Goal: Communication & Community: Answer question/provide support

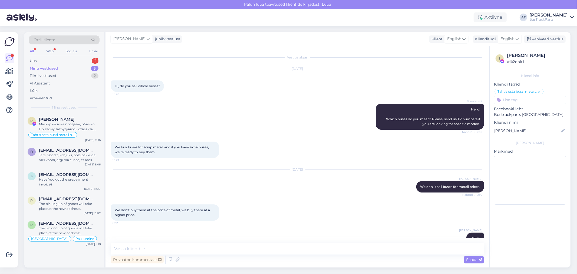
scroll to position [1337, 0]
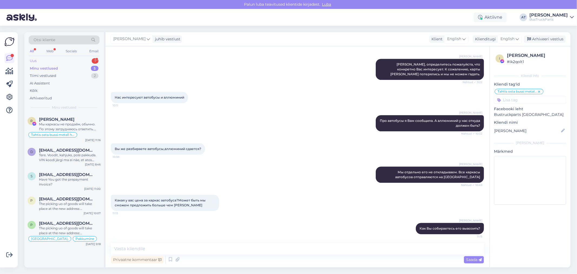
click at [57, 61] on div "Uus 1" at bounding box center [64, 61] width 71 height 8
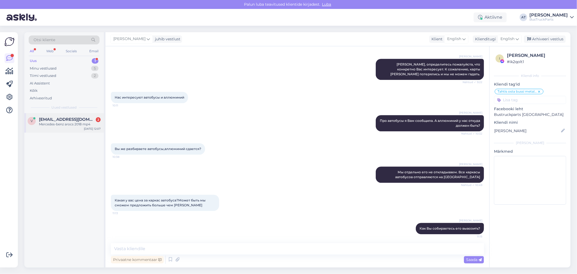
click at [65, 123] on div "Mercedes-benz arocs 2018 mp4" at bounding box center [70, 124] width 62 height 5
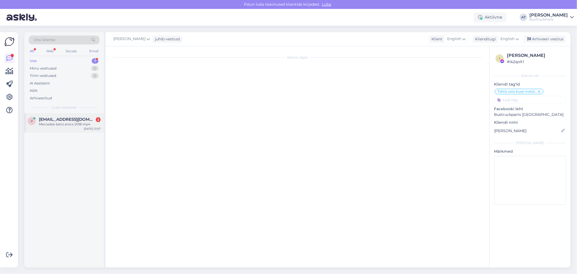
scroll to position [0, 0]
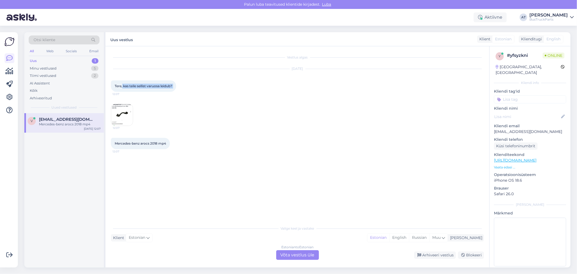
drag, startPoint x: 122, startPoint y: 85, endPoint x: 196, endPoint y: 96, distance: 74.2
click at [185, 88] on div "[DATE] Tere, kas teile sellist varuosa leidub? 12:07 12:07" at bounding box center [297, 97] width 373 height 69
click at [203, 130] on div "[DATE] Tere, kas teile sellist varuosa leidub? 12:07 12:07" at bounding box center [297, 97] width 373 height 69
click at [125, 110] on img at bounding box center [122, 115] width 22 height 22
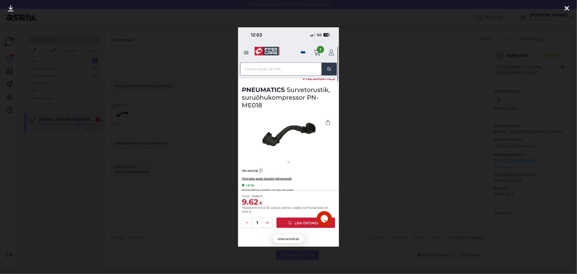
click at [362, 163] on div at bounding box center [288, 137] width 577 height 274
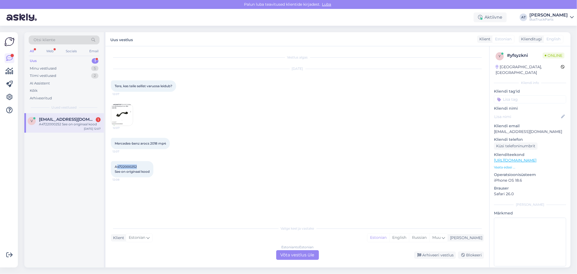
drag, startPoint x: 143, startPoint y: 168, endPoint x: 117, endPoint y: 165, distance: 26.1
click at [117, 165] on div "A4722000252 See on originaal kood 12:08" at bounding box center [132, 169] width 42 height 16
copy span "4722000252"
click at [288, 259] on div "Estonian to Estonian Võta vestlus üle" at bounding box center [297, 255] width 43 height 10
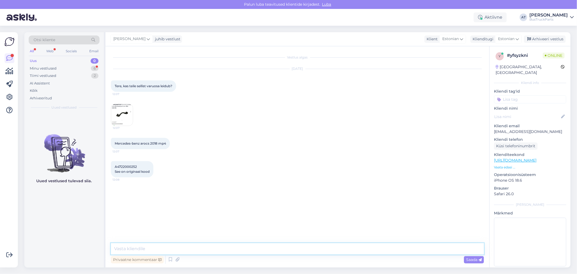
click at [285, 247] on textarea at bounding box center [297, 248] width 373 height 11
type textarea "Tere. Kahjuks, pole pakkuda"
drag, startPoint x: 123, startPoint y: 246, endPoint x: 216, endPoint y: 199, distance: 104.5
click at [124, 246] on textarea at bounding box center [297, 248] width 373 height 11
click at [51, 68] on div "Minu vestlused" at bounding box center [43, 68] width 27 height 5
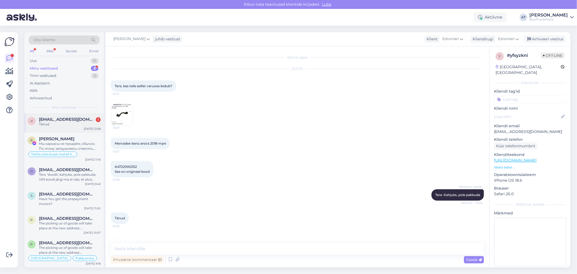
click at [66, 117] on span "[EMAIL_ADDRESS][DOMAIN_NAME]" at bounding box center [67, 119] width 56 height 5
click at [512, 96] on input at bounding box center [530, 99] width 72 height 8
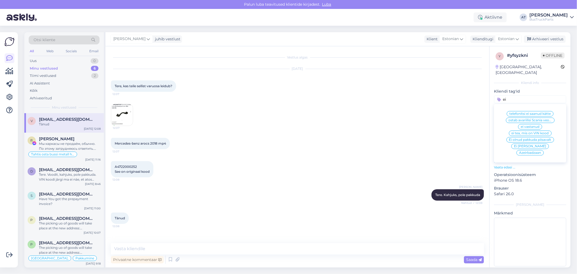
type input "ei"
click at [521, 144] on span "Ei [PERSON_NAME]" at bounding box center [530, 145] width 32 height 3
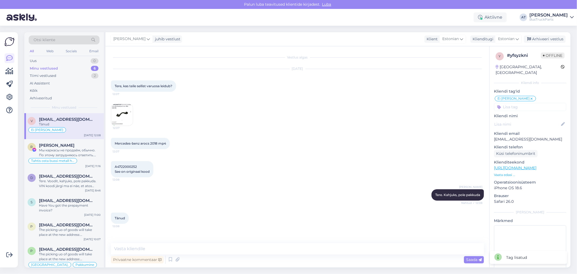
click at [533, 103] on input at bounding box center [530, 107] width 72 height 8
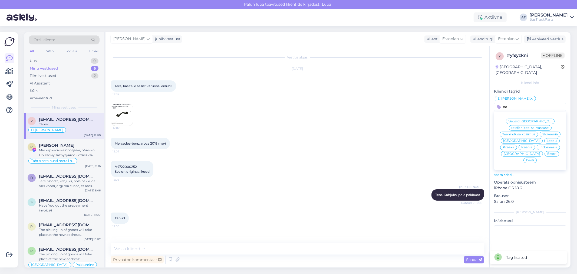
type input "ee"
click at [534, 159] on span "Eesti" at bounding box center [530, 160] width 8 height 3
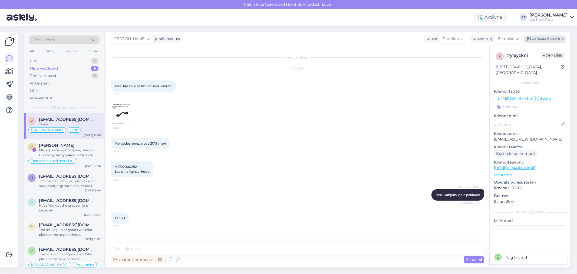
click at [549, 37] on div "Arhiveeri vestlus" at bounding box center [545, 38] width 42 height 7
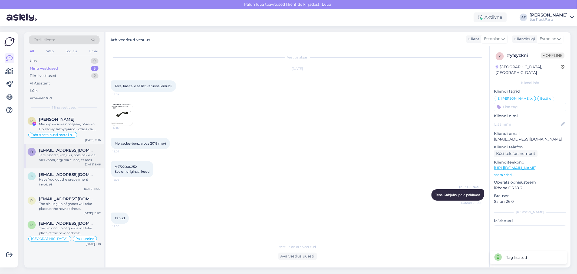
click at [75, 153] on div "Tere. Voodit, kahjuks, pole pakkuda. VIN koodi järgi ma ei näe, et atos peab ol…" at bounding box center [70, 158] width 62 height 10
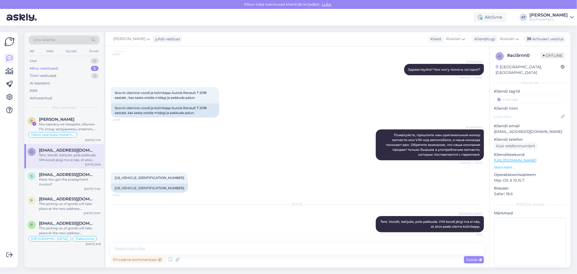
scroll to position [49, 0]
click at [525, 95] on input at bounding box center [530, 99] width 72 height 8
type input "ei ol"
click at [527, 118] on span "Ei [PERSON_NAME]" at bounding box center [530, 119] width 32 height 3
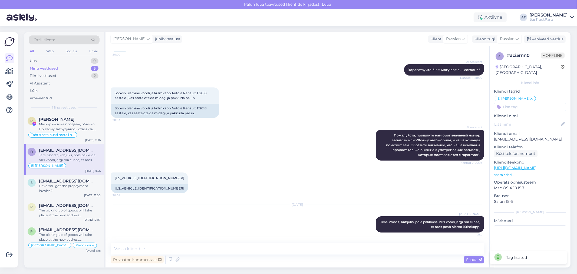
click at [523, 103] on input at bounding box center [530, 107] width 72 height 8
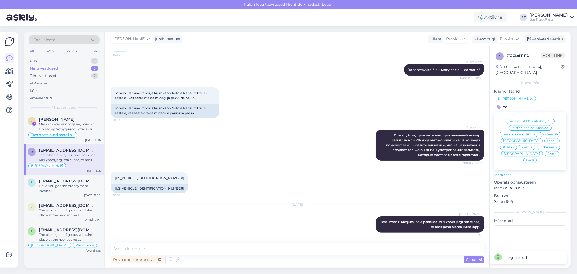
type input "ee"
click at [534, 159] on span "Eesti" at bounding box center [530, 160] width 8 height 3
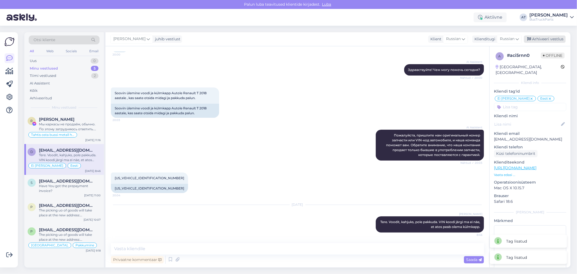
click at [546, 38] on div "Arhiveeri vestlus" at bounding box center [545, 38] width 42 height 7
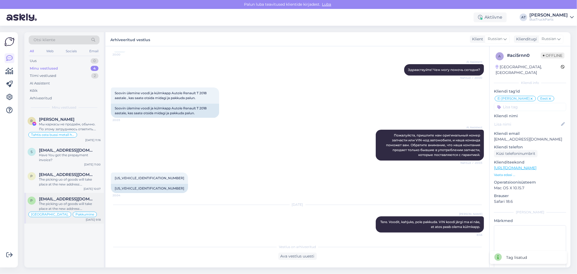
click at [73, 194] on div "p [EMAIL_ADDRESS][DOMAIN_NAME] The picking uo of goods will take place at the n…" at bounding box center [64, 208] width 80 height 31
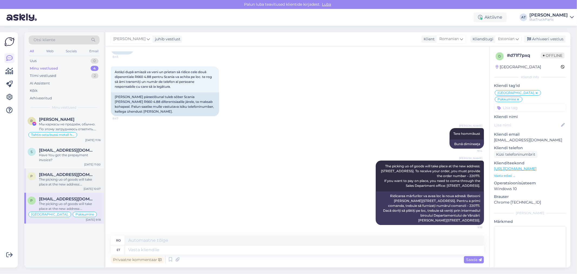
click at [63, 176] on span "[EMAIL_ADDRESS][DOMAIN_NAME]" at bounding box center [67, 174] width 56 height 5
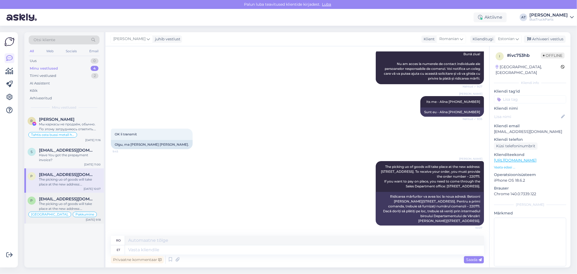
click at [82, 202] on div "The picking uo of goods will take place at the new address: [STREET_ADDRESS]. T…" at bounding box center [70, 206] width 62 height 10
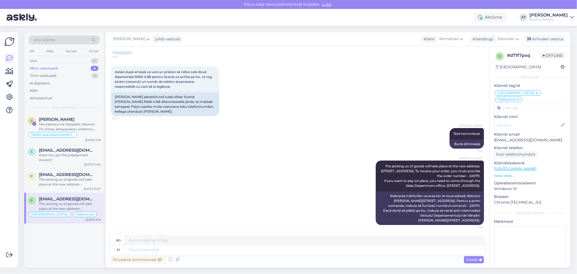
click at [510, 104] on input at bounding box center [530, 108] width 72 height 8
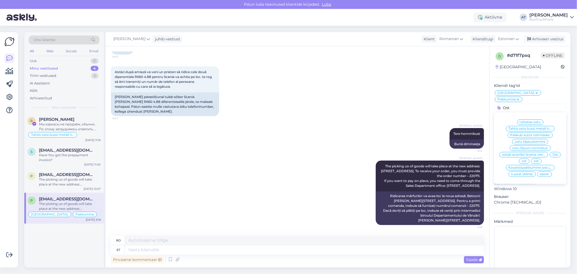
type input "Ost"
click at [553, 153] on span "Ost" at bounding box center [555, 154] width 6 height 3
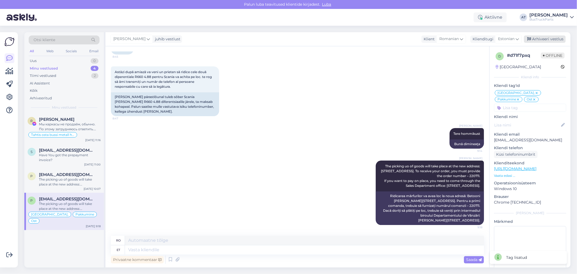
click at [536, 38] on div "Arhiveeri vestlus" at bounding box center [545, 38] width 42 height 7
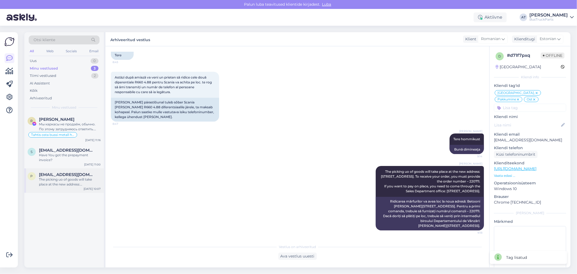
click at [45, 183] on div "The picking uo of goods will take place at the new address: [STREET_ADDRESS]. T…" at bounding box center [70, 182] width 62 height 10
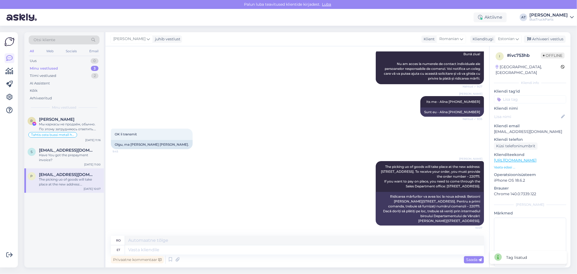
click at [524, 95] on input at bounding box center [530, 99] width 72 height 8
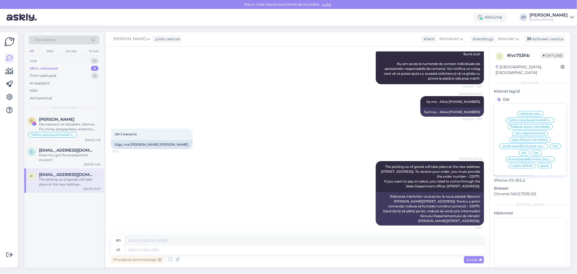
type input "Ost"
click at [552, 144] on span "Ost" at bounding box center [555, 145] width 6 height 3
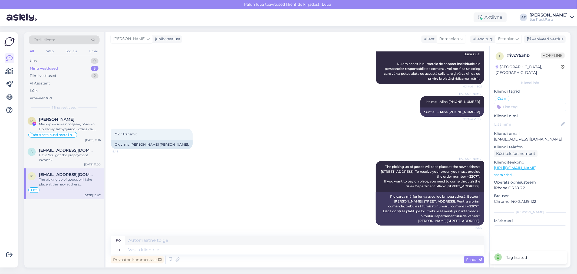
click at [503, 68] on div "[GEOGRAPHIC_DATA], [GEOGRAPHIC_DATA]" at bounding box center [528, 69] width 65 height 11
copy div "[GEOGRAPHIC_DATA]"
click at [523, 104] on input at bounding box center [530, 107] width 72 height 8
paste input "[GEOGRAPHIC_DATA]"
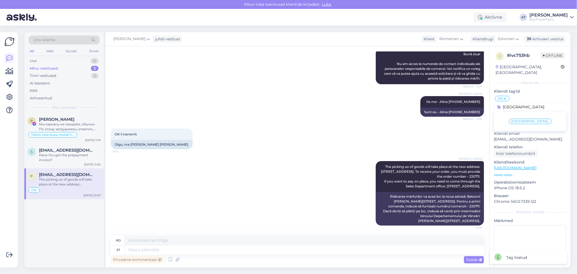
type input "[GEOGRAPHIC_DATA]"
click at [525, 120] on span "[GEOGRAPHIC_DATA]," at bounding box center [529, 121] width 37 height 3
click at [540, 39] on div "Arhiveeri vestlus" at bounding box center [545, 38] width 42 height 7
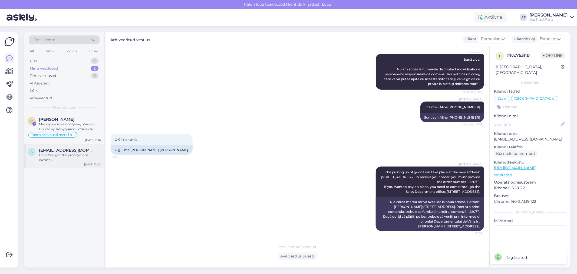
click at [51, 158] on div "Have You got the prepayment invoice?" at bounding box center [70, 158] width 62 height 10
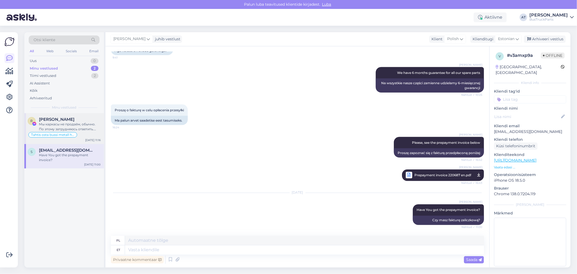
click at [67, 126] on div "Мы каркасы не продаём, обычно. По этому затрудняюсь ответить. Назовите цену, ко…" at bounding box center [70, 127] width 62 height 10
